Goal: Task Accomplishment & Management: Manage account settings

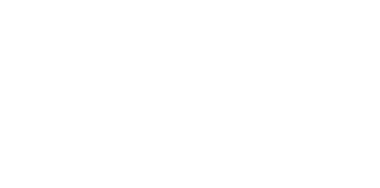
scroll to position [48, 0]
click at [254, 168] on button "button" at bounding box center [250, 167] width 7 height 7
click at [187, 95] on button "Clock Off" at bounding box center [171, 93] width 33 height 9
click at [349, 49] on button "Add manual time entry" at bounding box center [324, 49] width 50 height 9
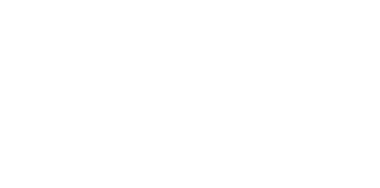
click at [379, 47] on div "Add manual time entry Team Member Select... Continue Cancel" at bounding box center [190, 94] width 380 height 188
click at [225, 93] on button "Cancel" at bounding box center [208, 93] width 33 height 9
click at [79, 50] on button "Collaborate" at bounding box center [50, 51] width 56 height 15
click at [267, 175] on div at bounding box center [191, 171] width 152 height 6
click at [334, 176] on button "Send" at bounding box center [321, 171] width 23 height 9
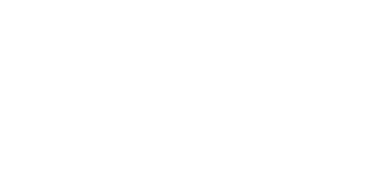
click at [55, 82] on div "Tracking" at bounding box center [47, 81] width 16 height 5
click at [247, 167] on icon "button" at bounding box center [245, 167] width 3 height 3
type input "mat"
click at [187, 90] on button "Clock On" at bounding box center [171, 93] width 33 height 9
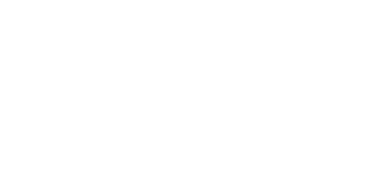
click at [79, 52] on button "Collaborate" at bounding box center [50, 51] width 56 height 15
click at [267, 175] on div at bounding box center [191, 171] width 152 height 6
click at [334, 176] on button "Send" at bounding box center [321, 171] width 23 height 9
click at [55, 80] on div "Tracking" at bounding box center [47, 81] width 16 height 5
click at [317, 33] on button "Close" at bounding box center [307, 32] width 22 height 9
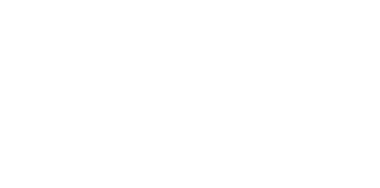
scroll to position [0, 0]
click at [79, 81] on button "Tracking" at bounding box center [50, 81] width 56 height 15
click at [265, 169] on div at bounding box center [243, 167] width 44 height 15
click at [245, 166] on icon "button" at bounding box center [243, 168] width 3 height 4
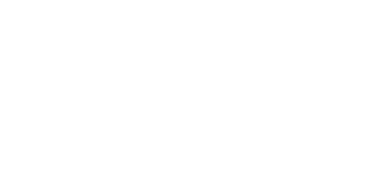
type input "m"
click at [187, 93] on button "Clock On" at bounding box center [171, 93] width 33 height 9
